Goal: Complete application form: Complete application form

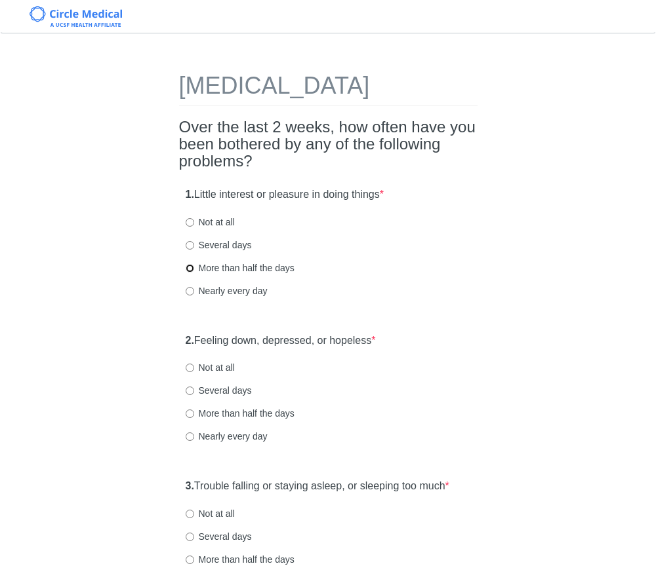
drag, startPoint x: 190, startPoint y: 294, endPoint x: 210, endPoint y: 294, distance: 20.3
click at [190, 273] on input "More than half the days" at bounding box center [190, 268] width 9 height 9
radio input "true"
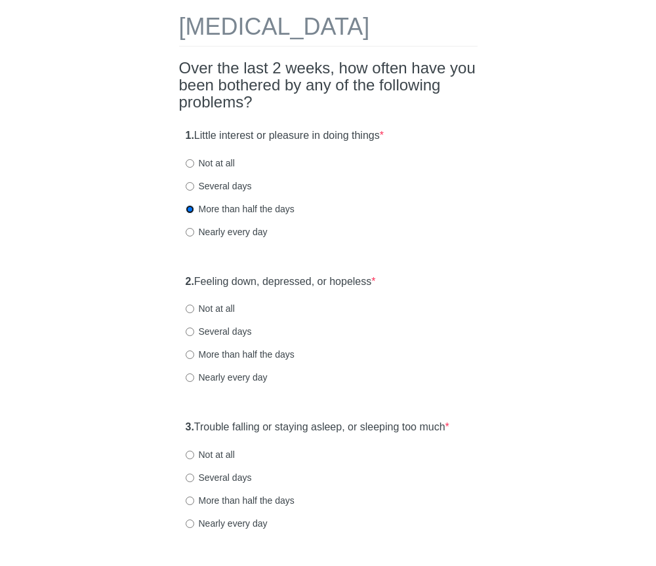
scroll to position [62, 0]
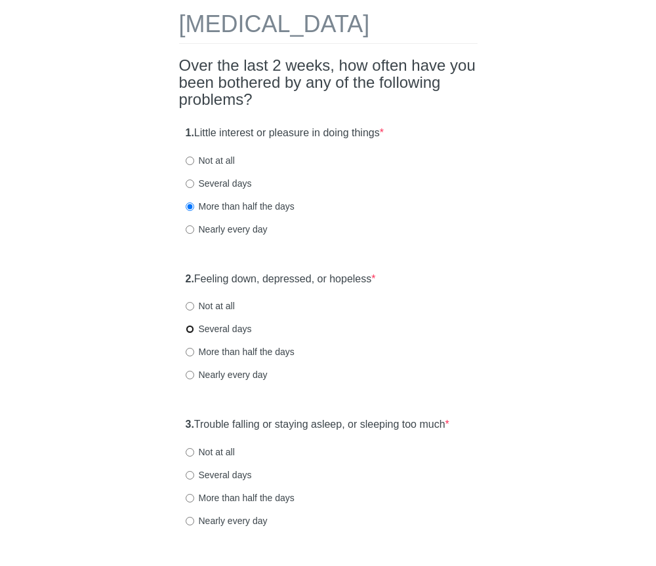
click at [190, 334] on input "Several days" at bounding box center [190, 329] width 9 height 9
radio input "true"
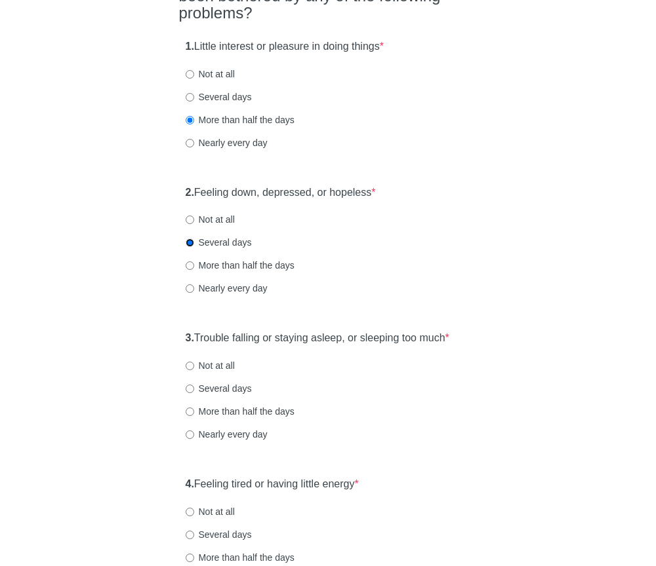
scroll to position [156, 0]
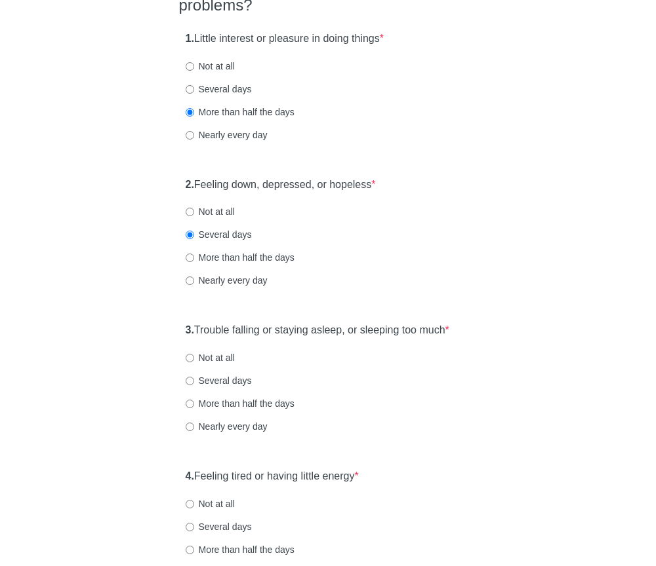
click at [195, 387] on label "Several days" at bounding box center [219, 380] width 66 height 13
click at [194, 386] on input "Several days" at bounding box center [190, 381] width 9 height 9
radio input "true"
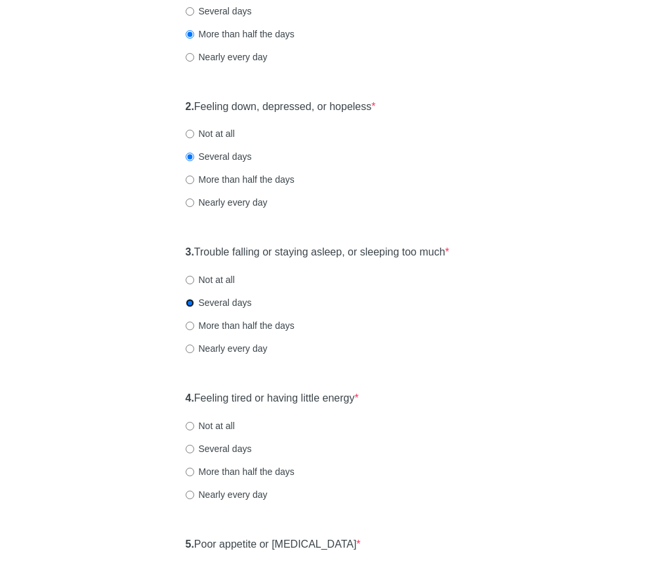
scroll to position [289, 0]
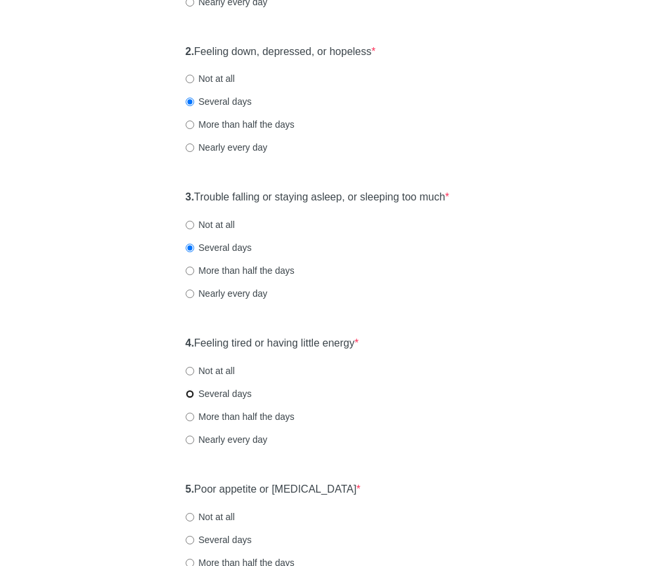
click at [186, 399] on input "Several days" at bounding box center [190, 394] width 9 height 9
radio input "true"
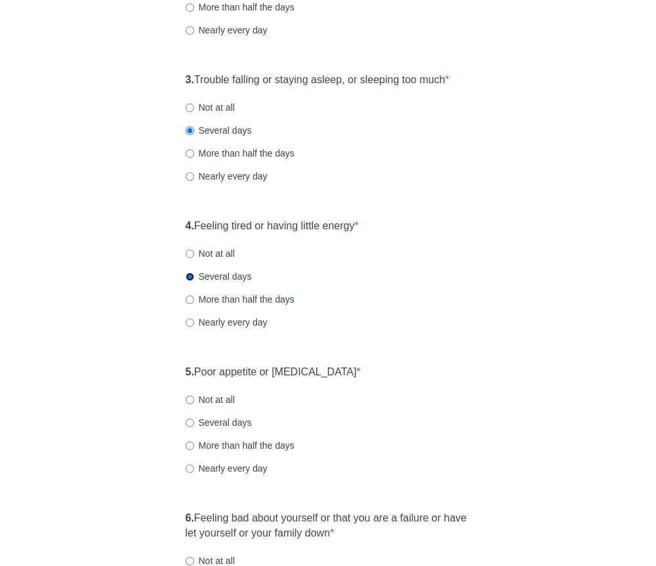
scroll to position [408, 0]
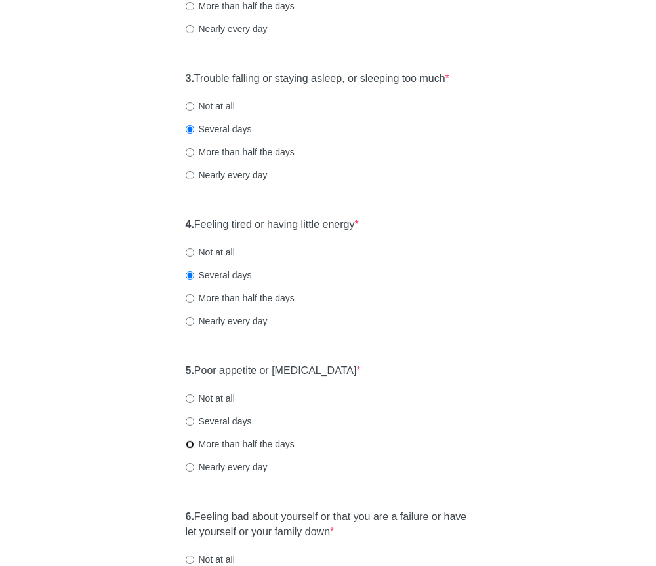
click at [191, 449] on input "More than half the days" at bounding box center [190, 445] width 9 height 9
radio input "true"
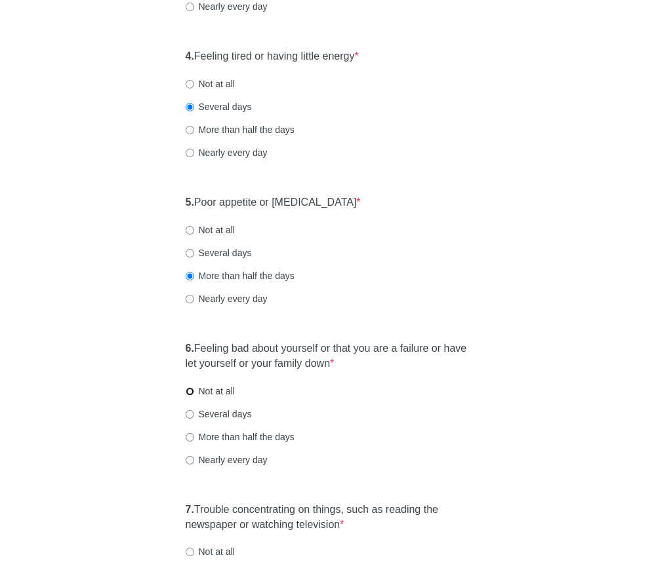
click at [190, 396] on input "Not at all" at bounding box center [190, 391] width 9 height 9
radio input "true"
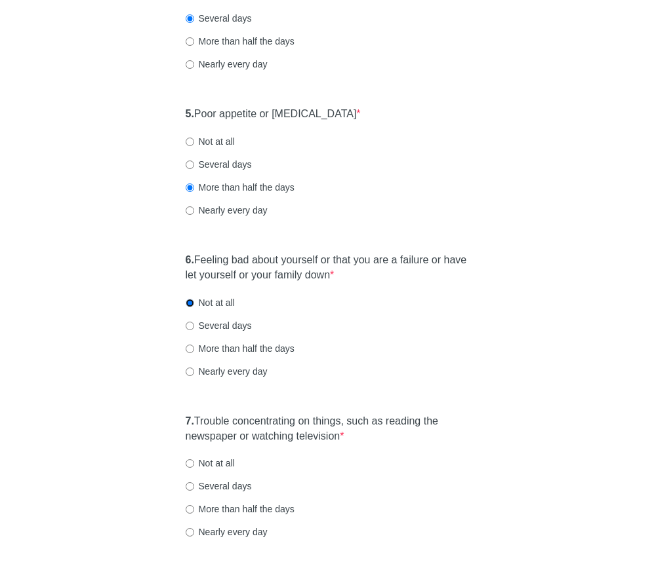
scroll to position [740, 0]
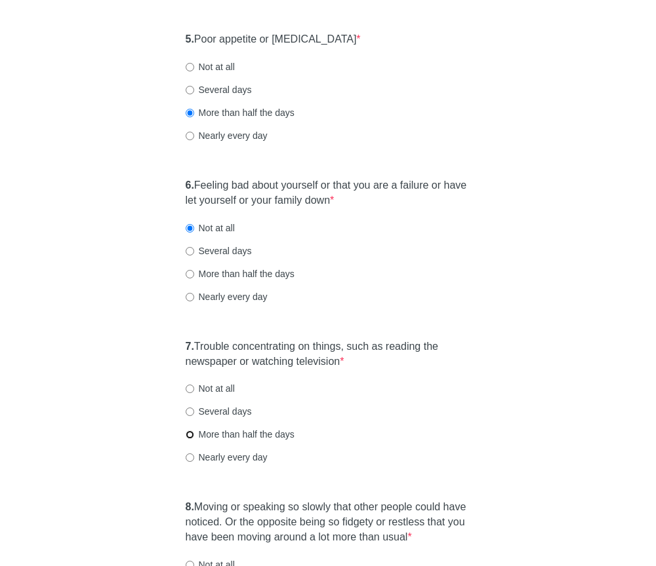
click at [188, 439] on input "More than half the days" at bounding box center [190, 435] width 9 height 9
radio input "true"
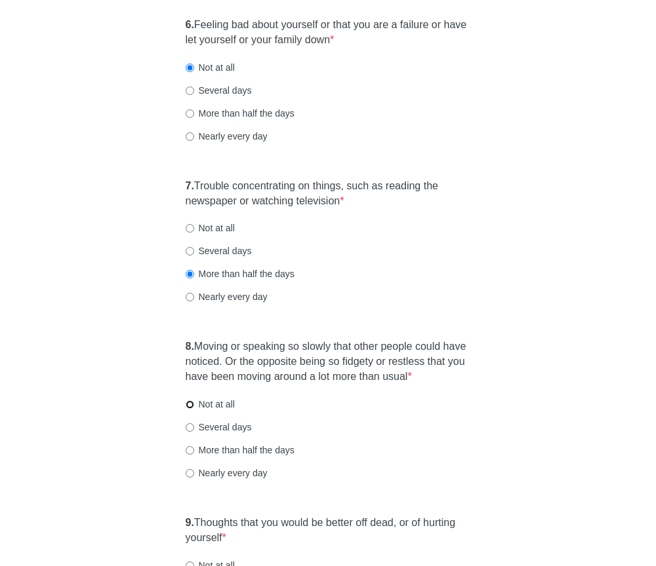
click at [191, 409] on input "Not at all" at bounding box center [190, 405] width 9 height 9
radio input "true"
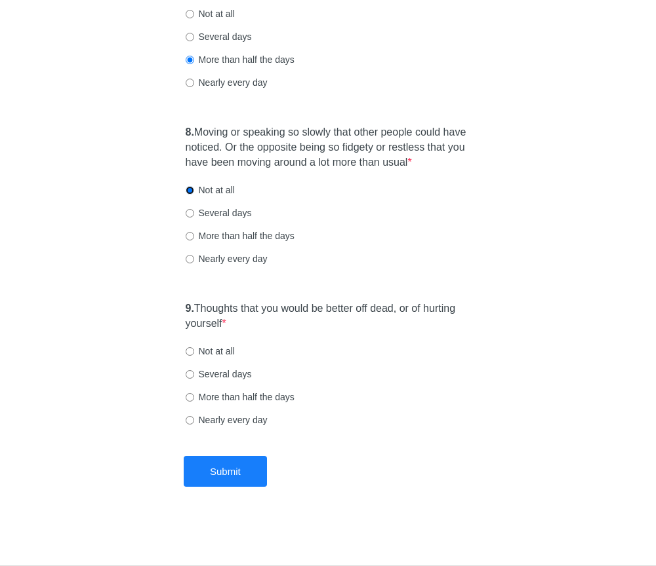
scroll to position [1140, 0]
click at [189, 353] on input "Not at all" at bounding box center [190, 352] width 9 height 9
radio input "true"
drag, startPoint x: 228, startPoint y: 475, endPoint x: 239, endPoint y: 474, distance: 10.5
click at [228, 474] on button "Submit" at bounding box center [225, 471] width 83 height 31
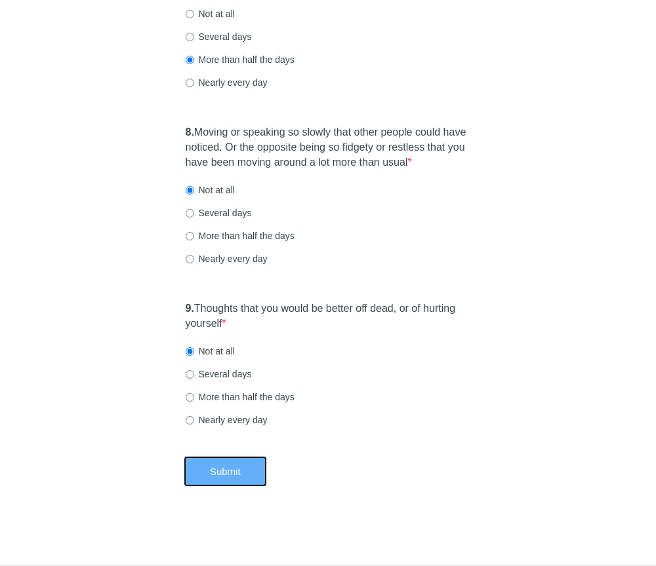
click at [232, 477] on button "Submit" at bounding box center [225, 471] width 83 height 31
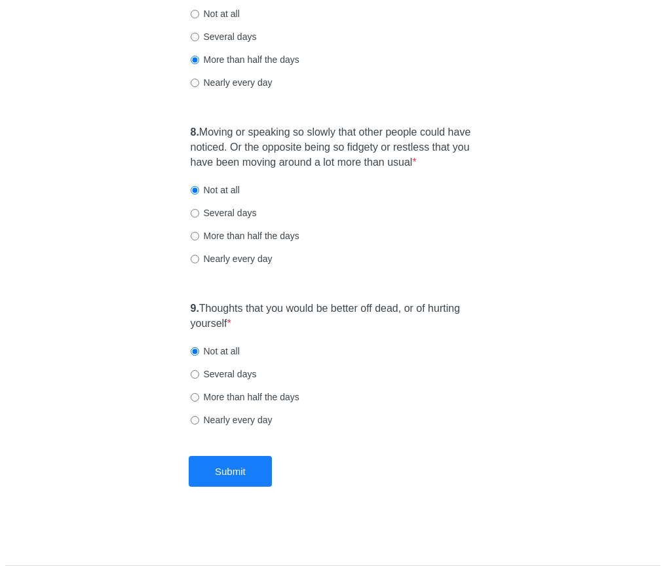
scroll to position [0, 0]
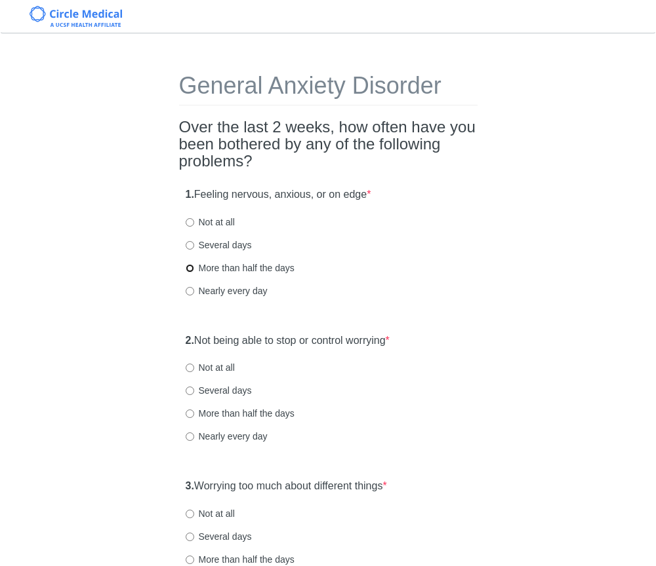
click at [191, 268] on input "More than half the days" at bounding box center [190, 268] width 9 height 9
radio input "true"
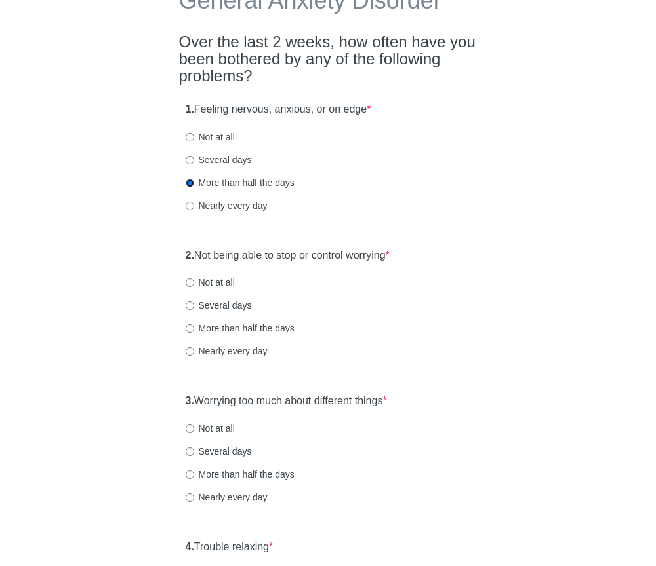
scroll to position [126, 0]
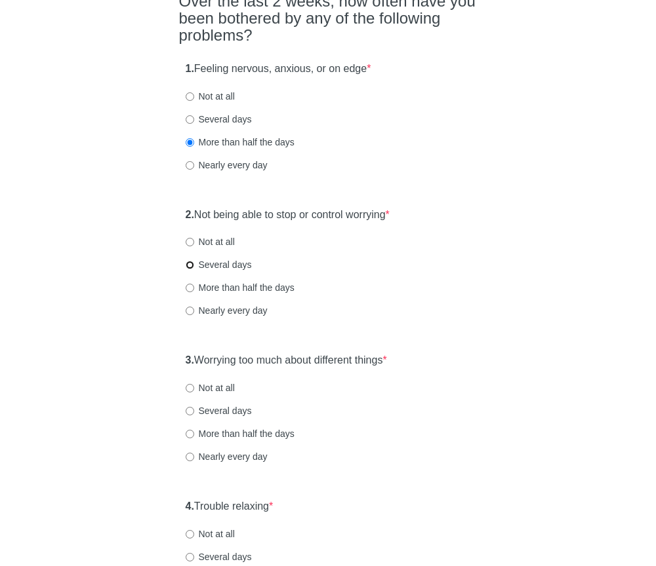
click at [188, 266] on input "Several days" at bounding box center [190, 265] width 9 height 9
radio input "true"
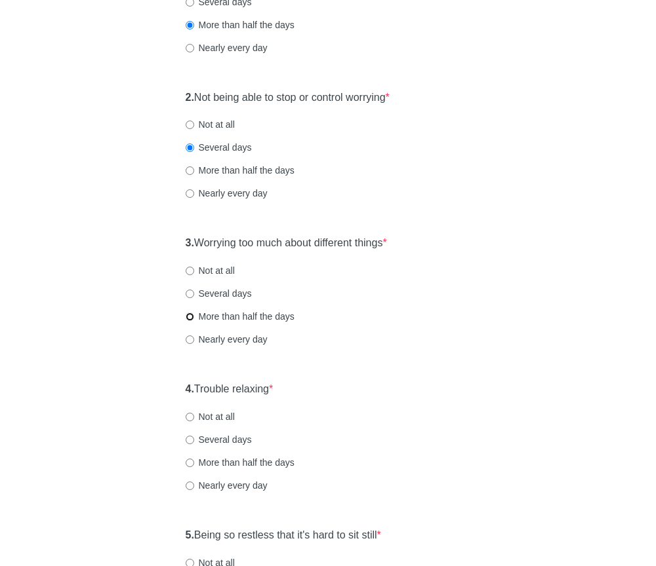
click at [193, 317] on input "More than half the days" at bounding box center [190, 317] width 9 height 9
radio input "true"
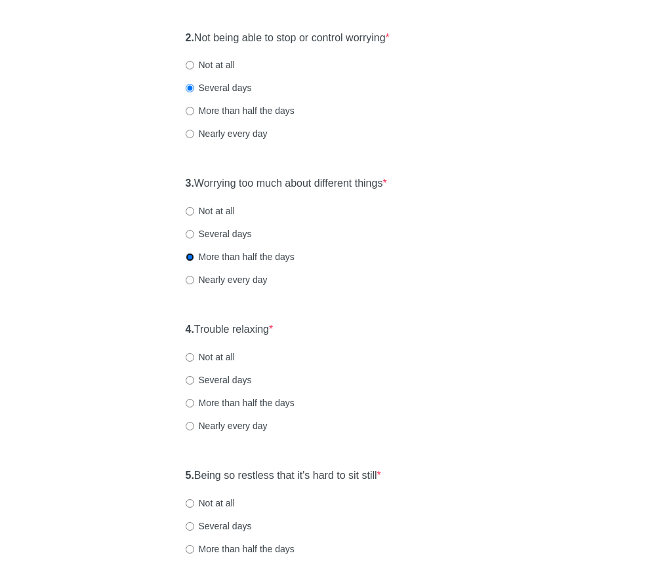
scroll to position [369, 0]
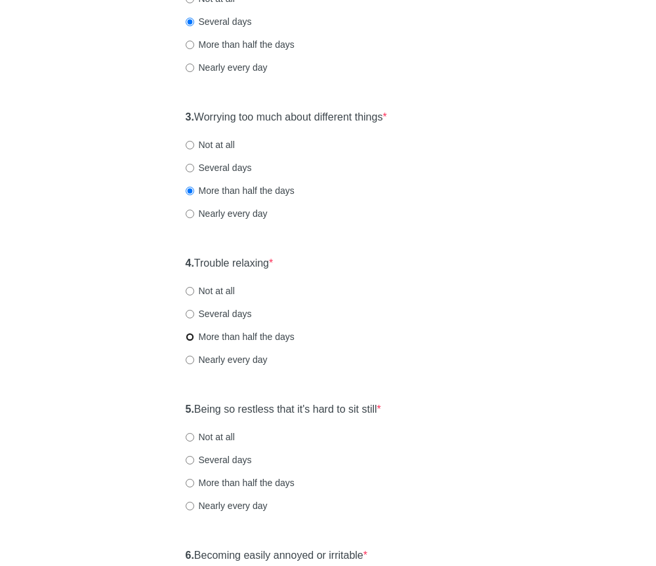
click at [192, 338] on input "More than half the days" at bounding box center [190, 337] width 9 height 9
radio input "true"
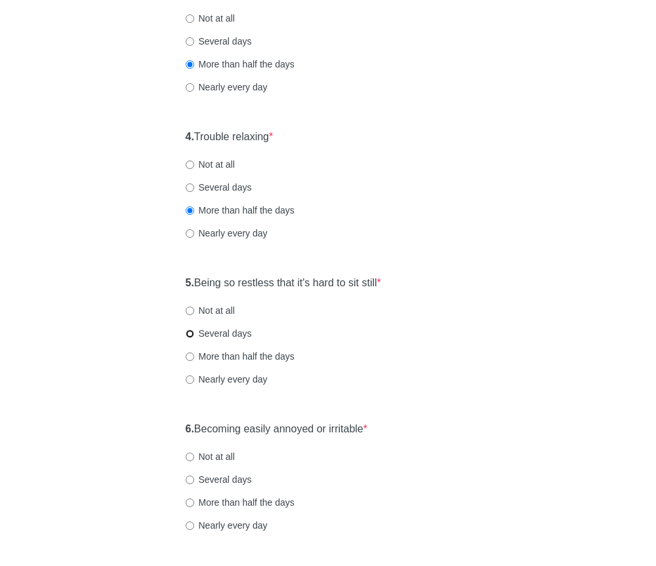
click at [188, 334] on input "Several days" at bounding box center [190, 334] width 9 height 9
radio input "true"
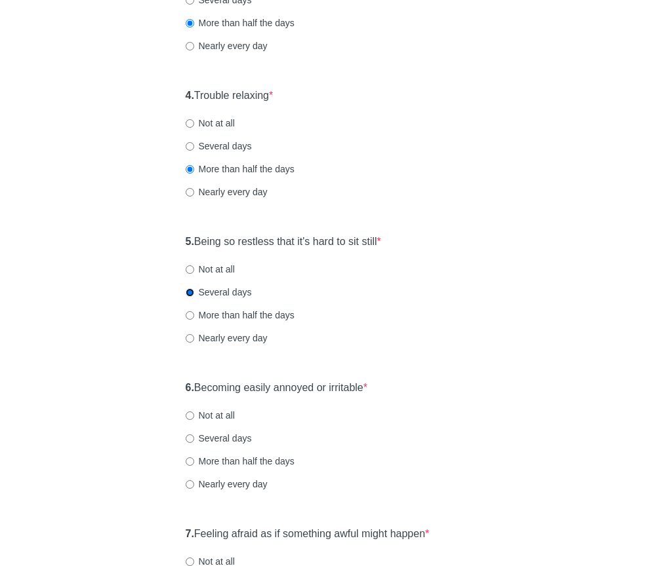
scroll to position [557, 0]
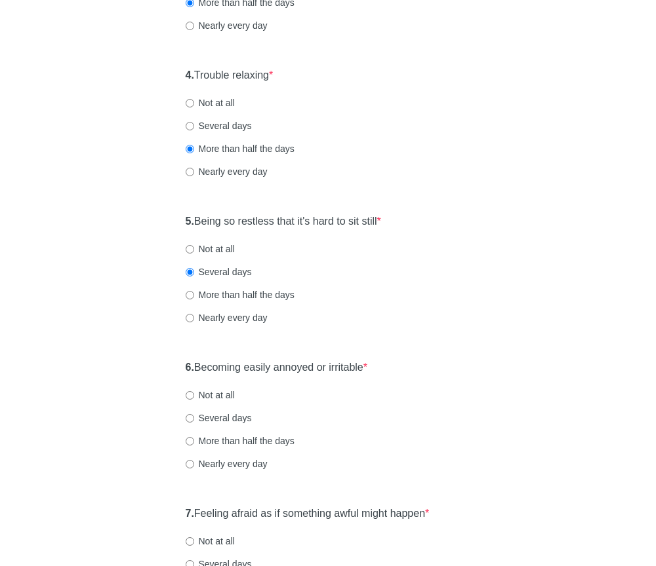
click at [189, 413] on label "Several days" at bounding box center [219, 418] width 66 height 13
click at [189, 414] on input "Several days" at bounding box center [190, 418] width 9 height 9
radio input "true"
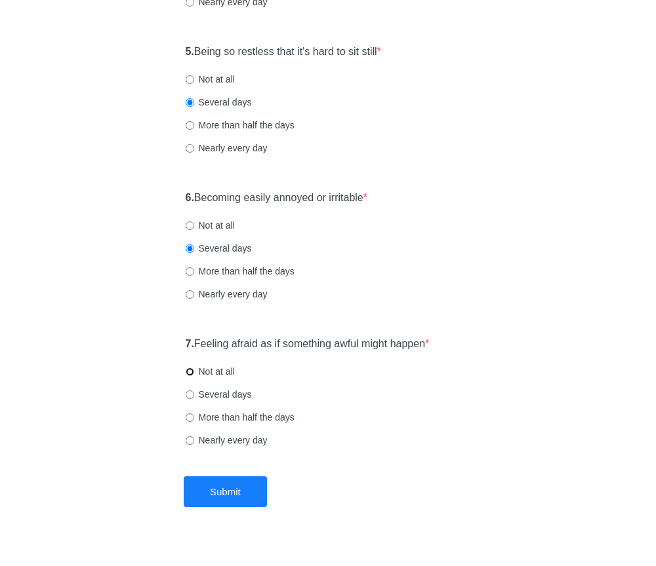
click at [190, 372] on input "Not at all" at bounding box center [190, 372] width 9 height 9
radio input "true"
click at [224, 490] on button "Submit" at bounding box center [225, 492] width 83 height 31
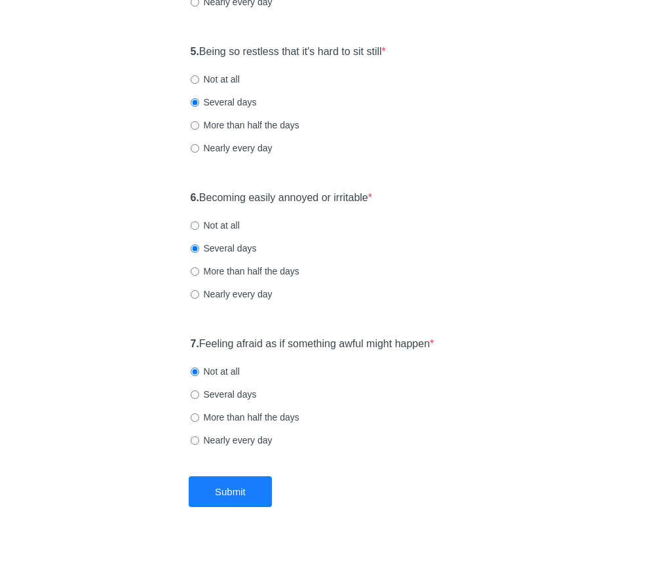
scroll to position [0, 0]
